Goal: Find specific page/section: Find specific page/section

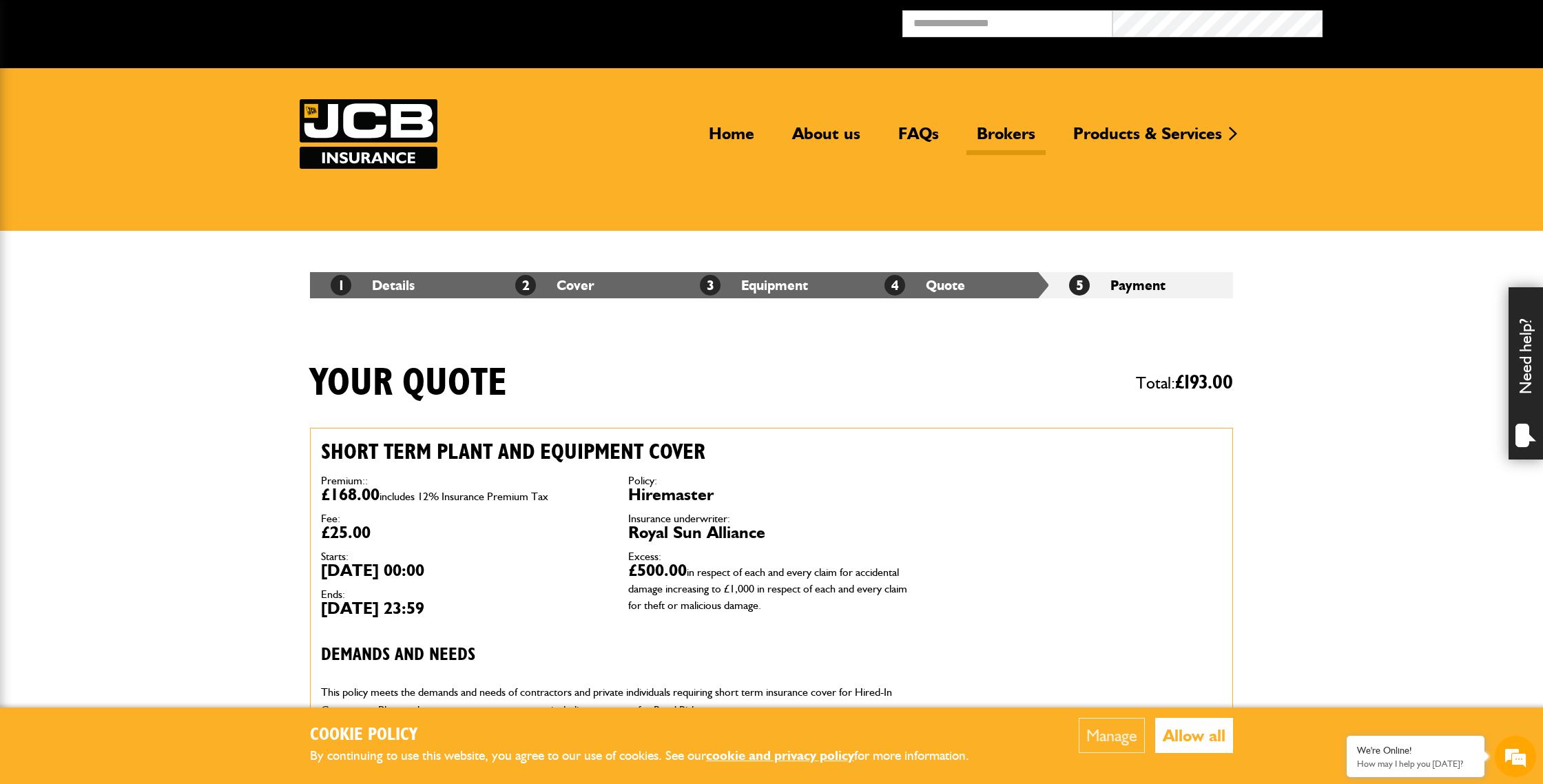
click at [1011, 135] on link "Brokers" at bounding box center [1007, 139] width 79 height 31
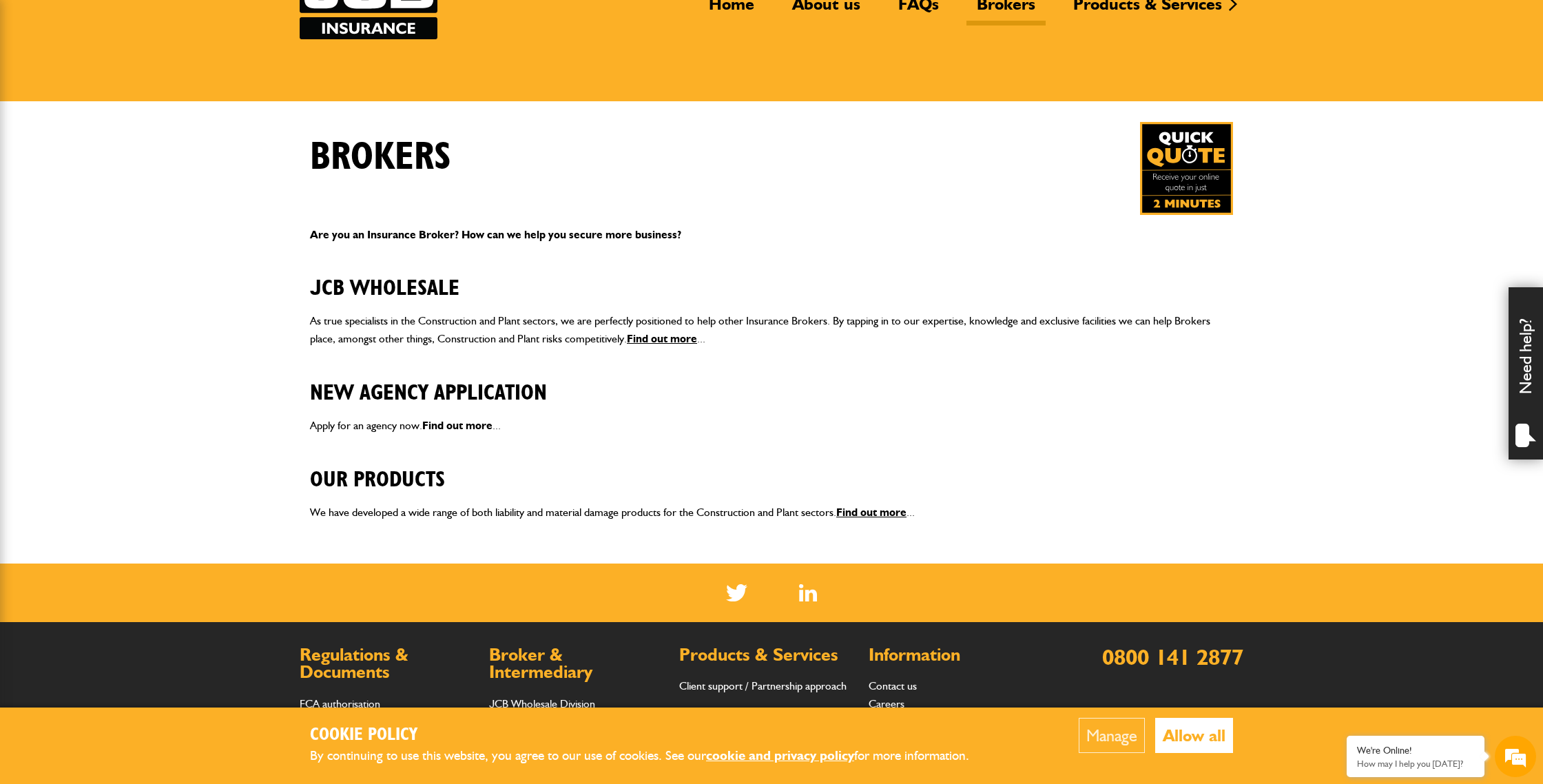
click at [475, 424] on link "Find out more" at bounding box center [457, 425] width 70 height 13
